Goal: Task Accomplishment & Management: Complete application form

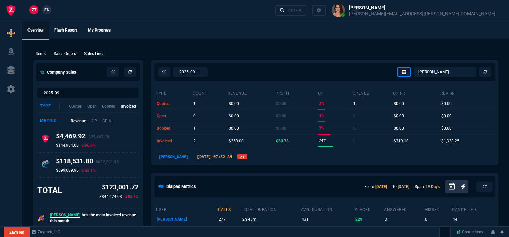
select select "12: [PERSON_NAME]"
click at [302, 9] on div "Ctrl + K" at bounding box center [294, 10] width 13 height 5
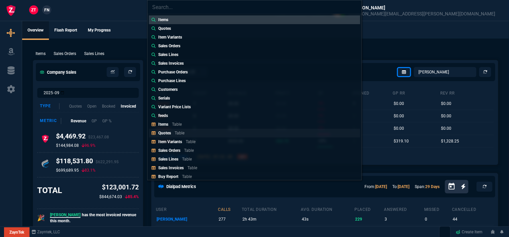
click at [184, 130] on div "Quotes Table" at bounding box center [172, 133] width 29 height 6
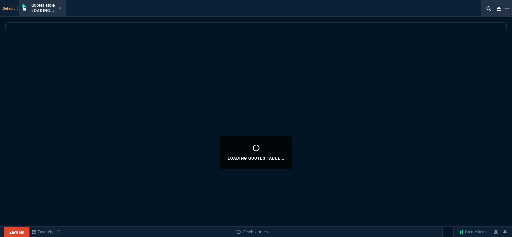
select select
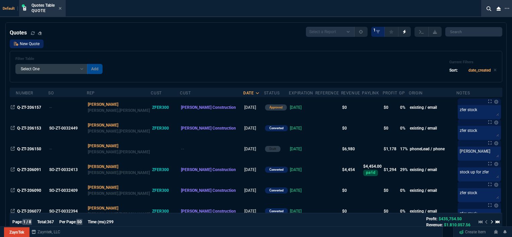
click at [34, 44] on link "New Quote" at bounding box center [27, 44] width 34 height 9
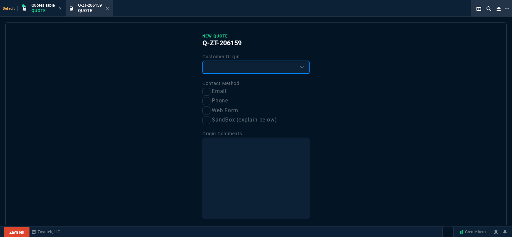
click at [244, 67] on select "Existing Customer Amazon Lead (first order) Website Lead (first order) Called (…" at bounding box center [255, 67] width 107 height 13
select select "existing"
click at [202, 61] on select "Existing Customer Amazon Lead (first order) Website Lead (first order) Called (…" at bounding box center [255, 67] width 107 height 13
click at [207, 92] on input "Email" at bounding box center [206, 92] width 8 height 8
checkbox input "true"
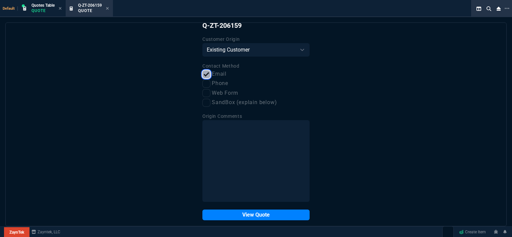
scroll to position [25, 0]
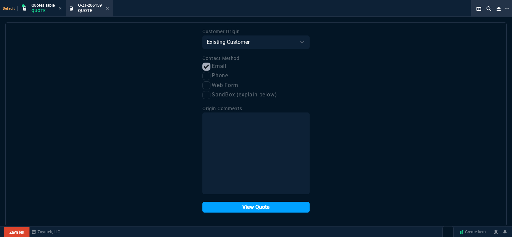
click at [241, 207] on button "View Quote" at bounding box center [255, 207] width 107 height 11
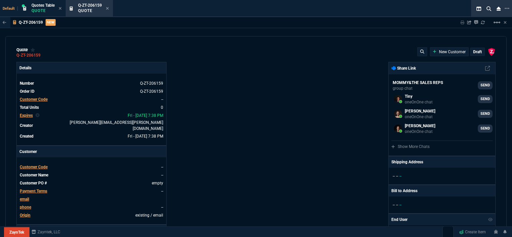
click at [42, 165] on span "Customer Code" at bounding box center [34, 167] width 28 height 5
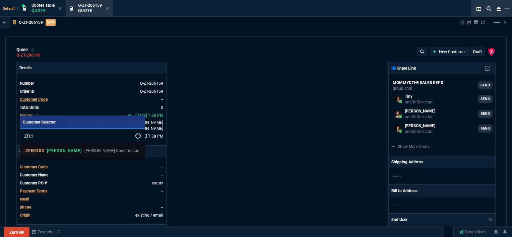
type input "zfer"
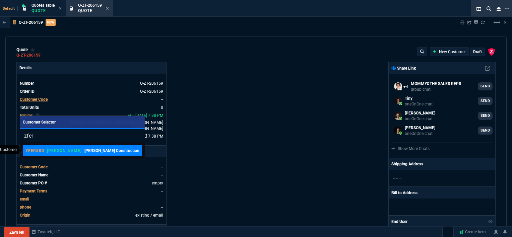
click at [88, 148] on p "[PERSON_NAME] Construction" at bounding box center [111, 151] width 55 height 6
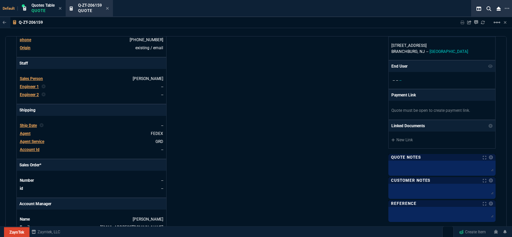
scroll to position [34, 0]
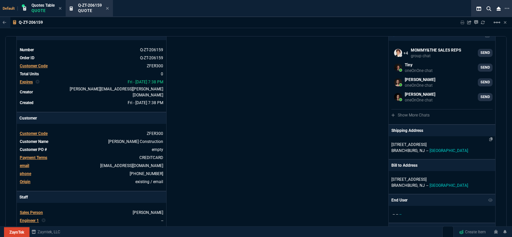
click at [435, 149] on p "BRANCHBURG, NJ -- USA" at bounding box center [441, 151] width 101 height 6
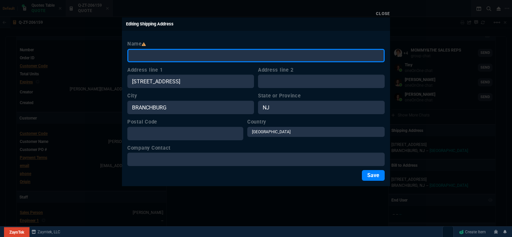
click at [223, 56] on input "Name" at bounding box center [255, 55] width 257 height 13
paste input "03-SSC-2502"
drag, startPoint x: 188, startPoint y: 58, endPoint x: 109, endPoint y: 55, distance: 79.5
click at [109, 55] on div "Close Editing Shipping Address Name 03-SSC-2502 Address line 1 31 TANNERY ROAD …" at bounding box center [256, 118] width 512 height 237
paste input "Ferreira Power West LLC - Noel Wamboldt (Ferreira Office)"
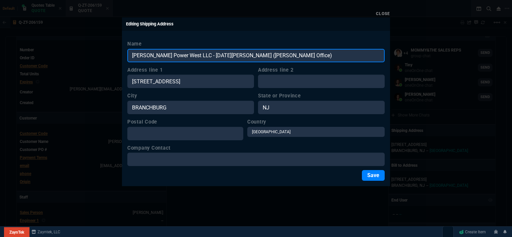
type input "Ferreira Power West LLC - Noel Wamboldt (Ferreira Office)"
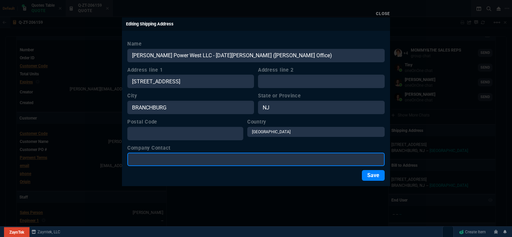
click at [193, 161] on input "Company Contact" at bounding box center [255, 159] width 257 height 13
paste input "Ferreira Power West LLC - Noel Wamboldt (Ferreira Office)"
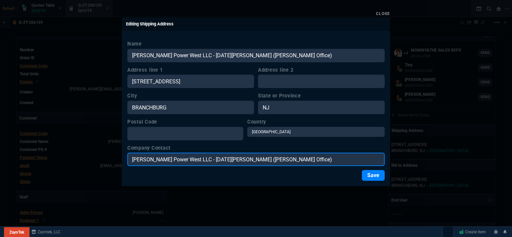
click at [196, 157] on input "Ferreira Power West LLC - Noel Wamboldt (Ferreira Office)" at bounding box center [255, 159] width 257 height 13
type input "Noel Wamboldt (Ferreira Office)"
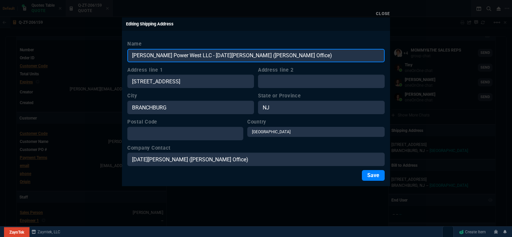
click at [297, 51] on input "Ferreira Power West LLC - Noel Wamboldt (Ferreira Office)" at bounding box center [255, 55] width 257 height 13
type input "[PERSON_NAME] Power West LLC"
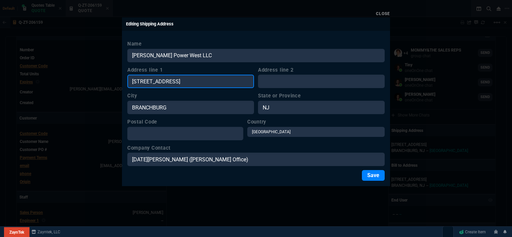
click at [189, 83] on input "[STREET_ADDRESS]" at bounding box center [190, 81] width 127 height 13
drag, startPoint x: 189, startPoint y: 82, endPoint x: 128, endPoint y: 80, distance: 60.7
click at [128, 80] on input "[STREET_ADDRESS]" at bounding box center [190, 81] width 127 height 13
paste input "2 Executive Circle Suite 125 Irvine CA 92614"
type input "2 Executive Circle Suite 125 Irvine CA 92614"
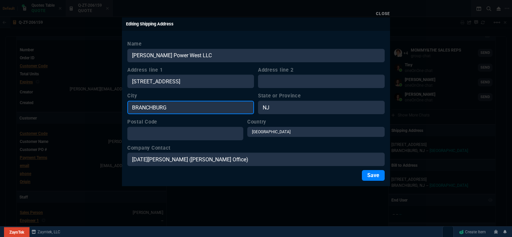
drag, startPoint x: 176, startPoint y: 109, endPoint x: 120, endPoint y: 106, distance: 56.3
click at [120, 106] on div "Close Editing Shipping Address Name Ferreira Power West LLC Address line 1 2 Ex…" at bounding box center [256, 118] width 512 height 237
paste input "2 Executive Circle Suite 125 Irvine CA 92614"
type input "2 Executive Circle Suite 125 Irvine CA 92614"
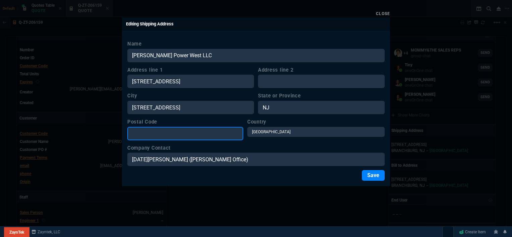
click at [168, 135] on input "Postal Code" at bounding box center [185, 133] width 116 height 13
paste input "2 Executive Circle Suite 125 Irvine CA 92614"
type input "2 Executive Circle Suite 125 Irvine CA 92614"
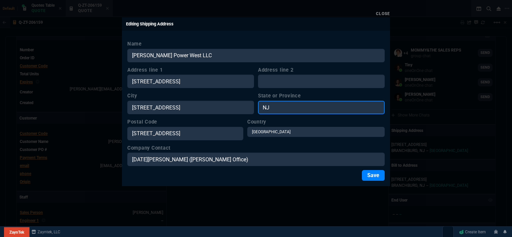
drag, startPoint x: 271, startPoint y: 106, endPoint x: 255, endPoint y: 105, distance: 16.4
click at [255, 105] on div "City 2 Executive Circle Suite 125 Irvine CA 92614 State or Province NJ" at bounding box center [255, 103] width 257 height 22
paste input "2 Executive Circle Suite 125 Irvine CA 92614"
click at [343, 107] on input "2 Executive Circle Suite 125 Irvine CA 92614" at bounding box center [321, 107] width 127 height 13
click at [300, 107] on input "CA 92614" at bounding box center [321, 107] width 127 height 13
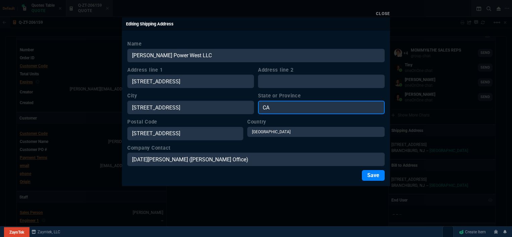
type input "CA"
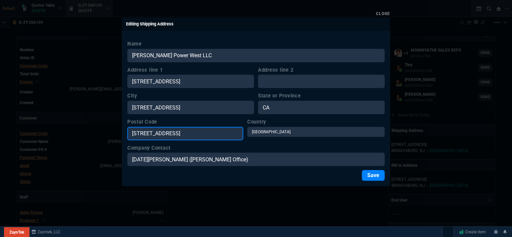
click at [222, 134] on input "2 Executive Circle Suite 125 Irvine CA 92614" at bounding box center [185, 133] width 116 height 13
type input "92614"
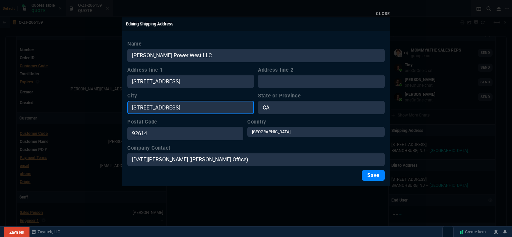
click at [199, 106] on input "2 Executive Circle Suite 125 Irvine CA 92614" at bounding box center [190, 107] width 127 height 13
click at [199, 106] on input "Irvine CA 92614" at bounding box center [190, 107] width 127 height 13
type input "Irvine"
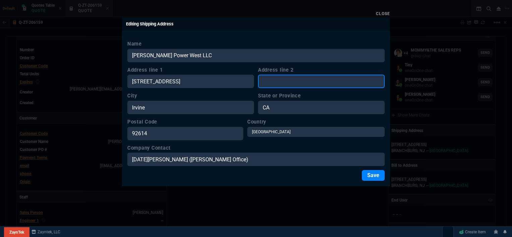
click at [296, 83] on input "Address line 2" at bounding box center [321, 81] width 127 height 13
paste input "2 Executive Circle Suite 125 Irvine CA 92614"
click at [306, 82] on input "2 Executive Circle Suite 125 Irvine CA 92614" at bounding box center [321, 81] width 127 height 13
click at [326, 78] on input "Suite 125 Irvine CA 92614" at bounding box center [321, 81] width 127 height 13
type input "Suite 125"
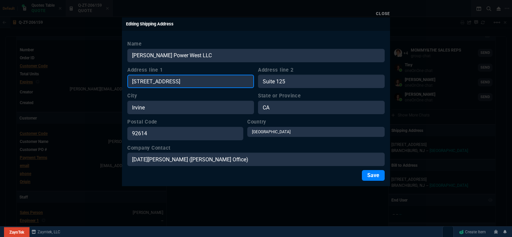
drag, startPoint x: 241, startPoint y: 82, endPoint x: 177, endPoint y: 82, distance: 63.7
click at [177, 82] on input "2 Executive Circle Suite 125 Irvine CA 92614" at bounding box center [190, 81] width 127 height 13
type input "2 Executive Circle"
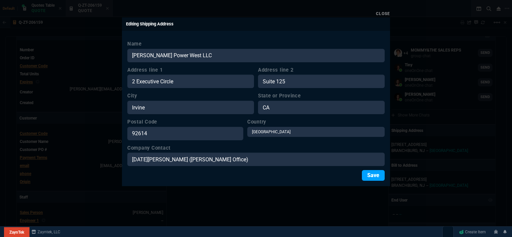
click at [373, 173] on button "Save" at bounding box center [373, 175] width 23 height 11
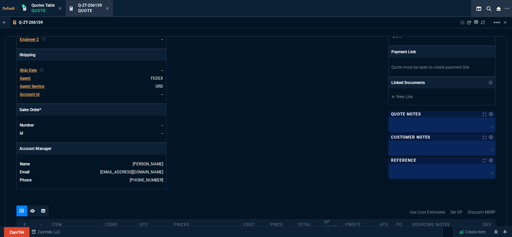
scroll to position [268, 0]
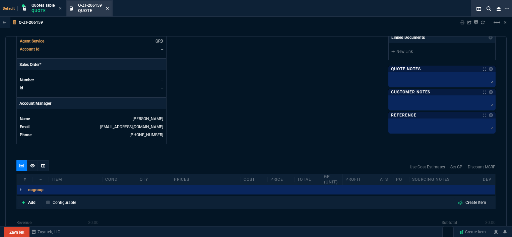
click at [107, 8] on icon at bounding box center [107, 8] width 3 height 3
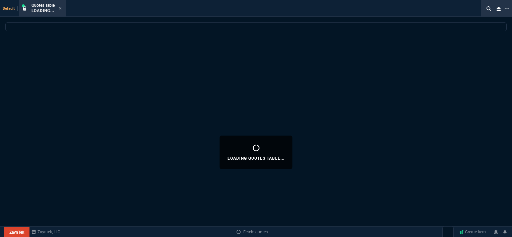
select select
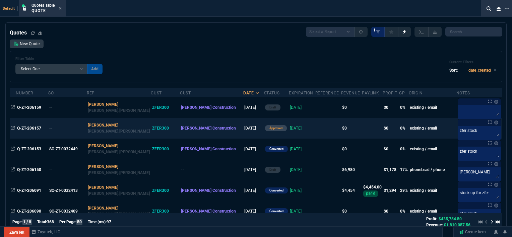
click at [315, 126] on td at bounding box center [328, 128] width 26 height 21
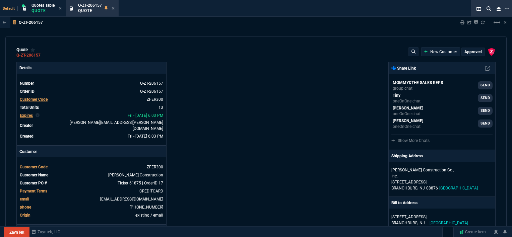
type input "0"
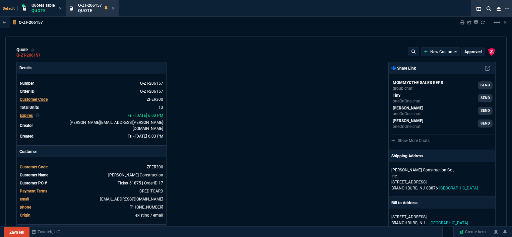
type input "0"
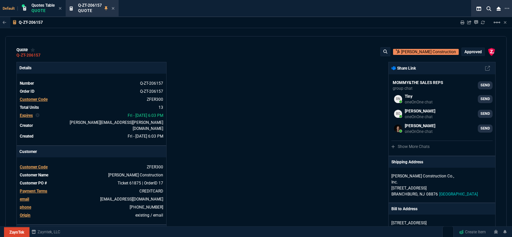
scroll to position [201, 0]
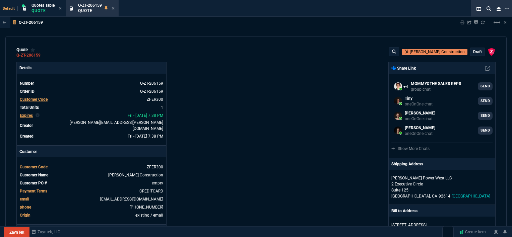
select select "12: [PERSON_NAME]"
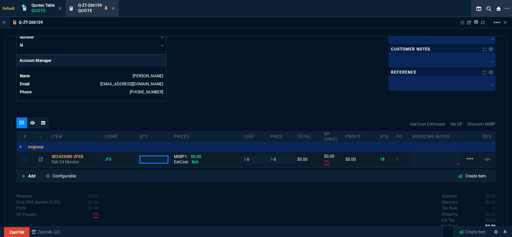
click at [158, 156] on input "number" at bounding box center [154, 160] width 29 height 8
type input "2"
click at [23, 174] on icon at bounding box center [24, 176] width 4 height 4
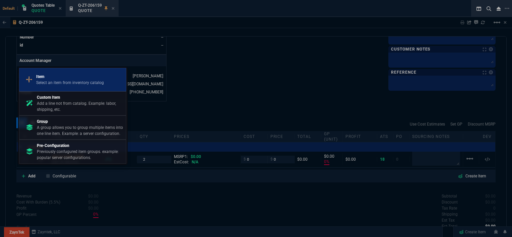
click at [65, 81] on p "Select an item from inventory catalog" at bounding box center [70, 83] width 68 height 6
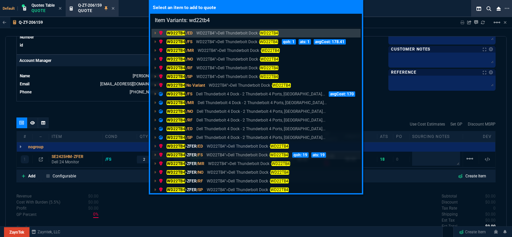
type input "Item Variants: wd22tb4"
click at [203, 154] on div "WD22TB4 -ZFER /FS WD22TB4">Dell Thunderbolt Dock - WD22TB4 qoh: 19 ats: 19" at bounding box center [244, 155] width 170 height 6
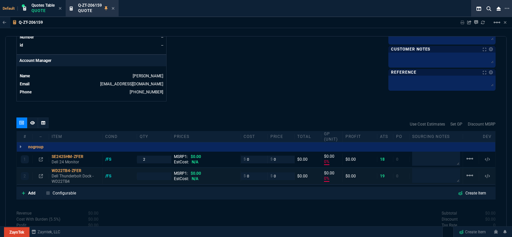
type input "0"
click at [146, 173] on input "number" at bounding box center [154, 177] width 29 height 8
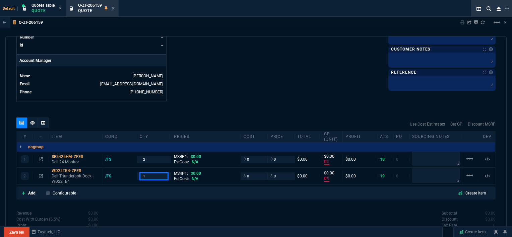
type input "1"
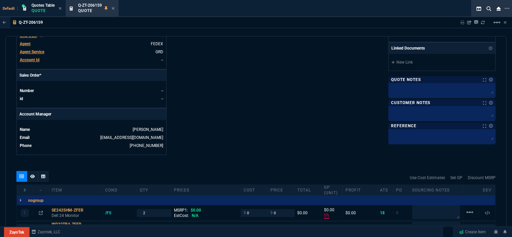
scroll to position [244, 0]
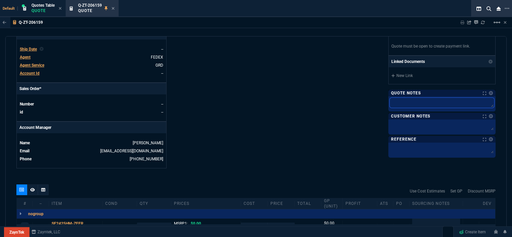
click at [413, 104] on textarea at bounding box center [442, 103] width 105 height 10
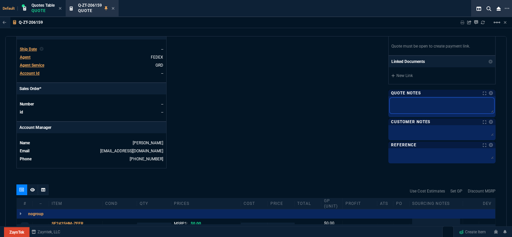
type textarea "z"
type textarea "zf"
type textarea "zfe"
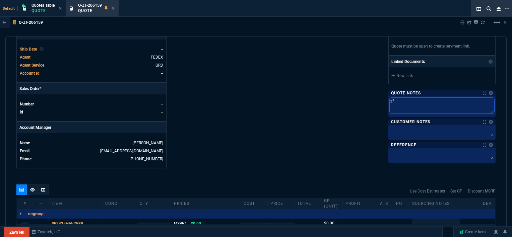
type textarea "zfe"
type textarea "zfer"
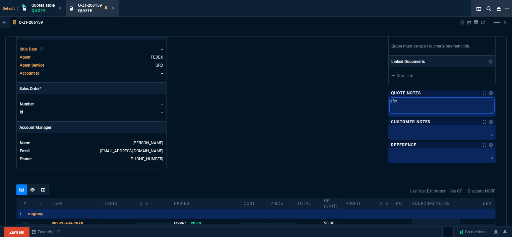
type textarea "zfer s"
type textarea "zfer st"
type textarea "zfer sto"
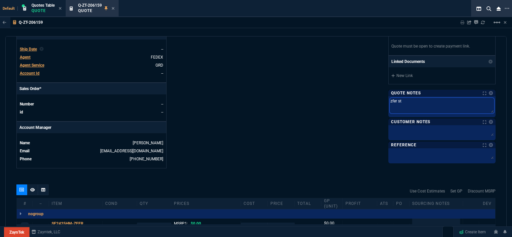
type textarea "zfer sto"
type textarea "zfer stoc"
type textarea "zfer stock"
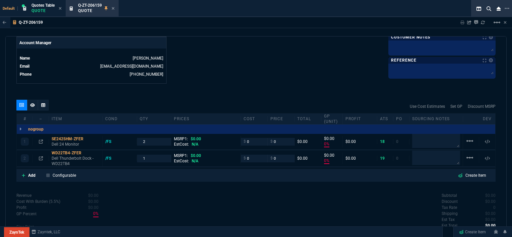
scroll to position [344, 0]
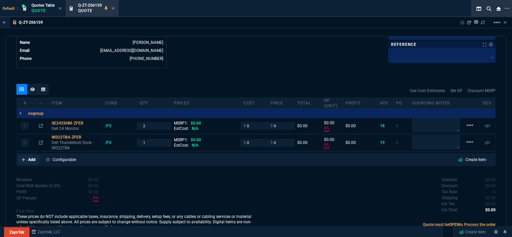
type textarea "zfer stock"
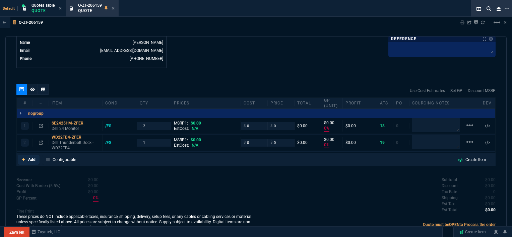
click at [23, 158] on icon at bounding box center [23, 159] width 3 height 3
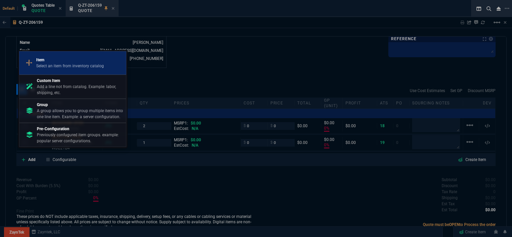
click at [62, 65] on p "Select an item from inventory catalog" at bounding box center [70, 66] width 68 height 6
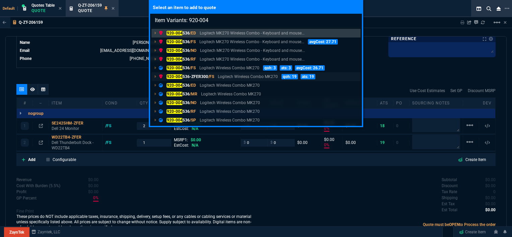
type input "Item Variants: 920-004"
click at [216, 77] on div "920-004 536-ZFER300 /FS Logitech Wireless Combo MK270 qoh: 19 ats: 19" at bounding box center [238, 77] width 159 height 6
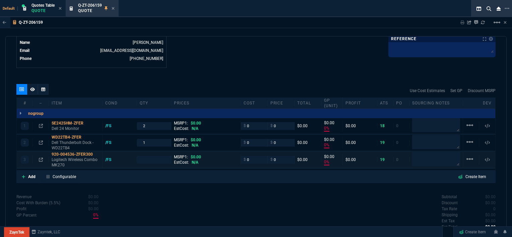
type input "0"
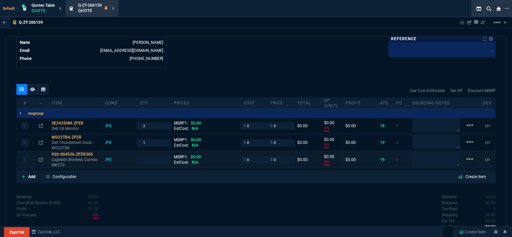
type input "0"
click at [151, 156] on input "number" at bounding box center [154, 160] width 29 height 8
type input "1"
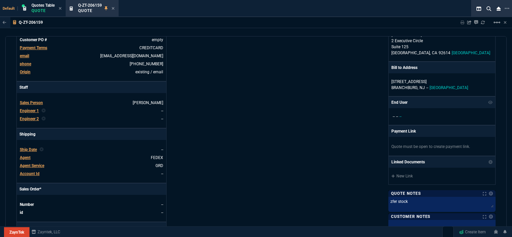
scroll to position [0, 0]
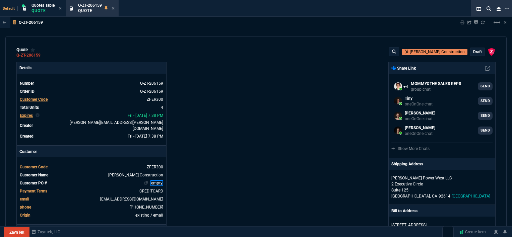
click at [162, 180] on link "empty" at bounding box center [156, 183] width 13 height 6
click at [256, 131] on div "ZaynTek, LLC [STREET_ADDRESS] Share Link MOMMY&THE SALES REPS group chat SEND T…" at bounding box center [376, 237] width 240 height 351
click at [474, 51] on p "draft" at bounding box center [477, 51] width 9 height 5
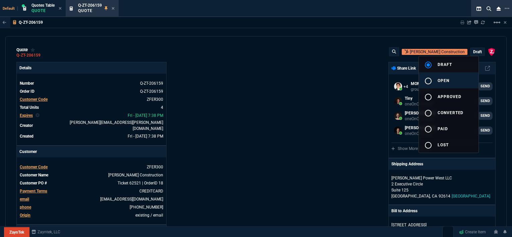
click at [447, 80] on span "open" at bounding box center [444, 80] width 12 height 5
click at [334, 84] on div at bounding box center [256, 118] width 512 height 237
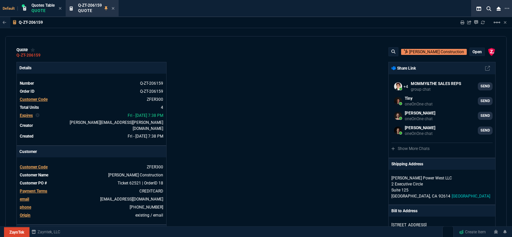
type input "0"
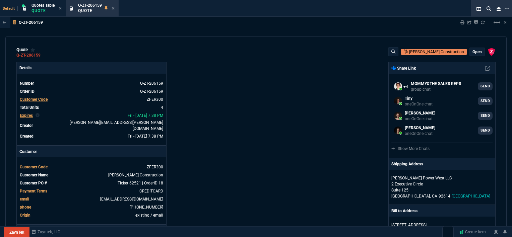
type input "0"
click at [472, 52] on p "open" at bounding box center [476, 51] width 9 height 5
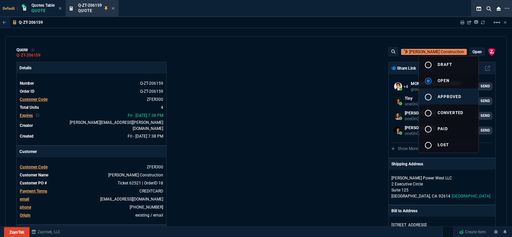
click at [444, 98] on span "approved" at bounding box center [450, 96] width 24 height 5
click at [305, 94] on div at bounding box center [256, 118] width 512 height 237
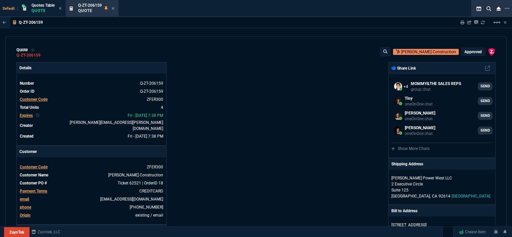
type input "0"
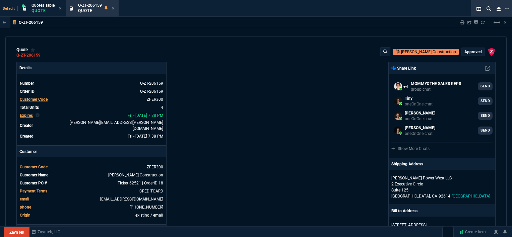
type input "0"
click at [115, 9] on icon at bounding box center [113, 8] width 3 height 3
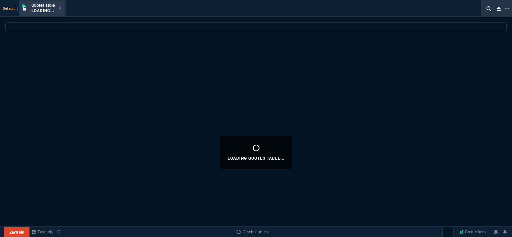
select select
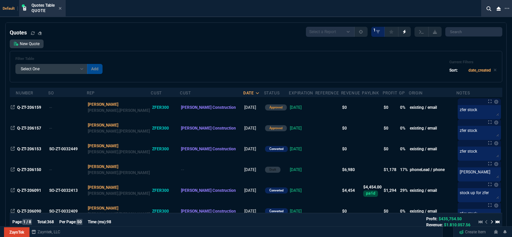
click at [62, 7] on icon at bounding box center [60, 8] width 3 height 4
